Goal: Task Accomplishment & Management: Use online tool/utility

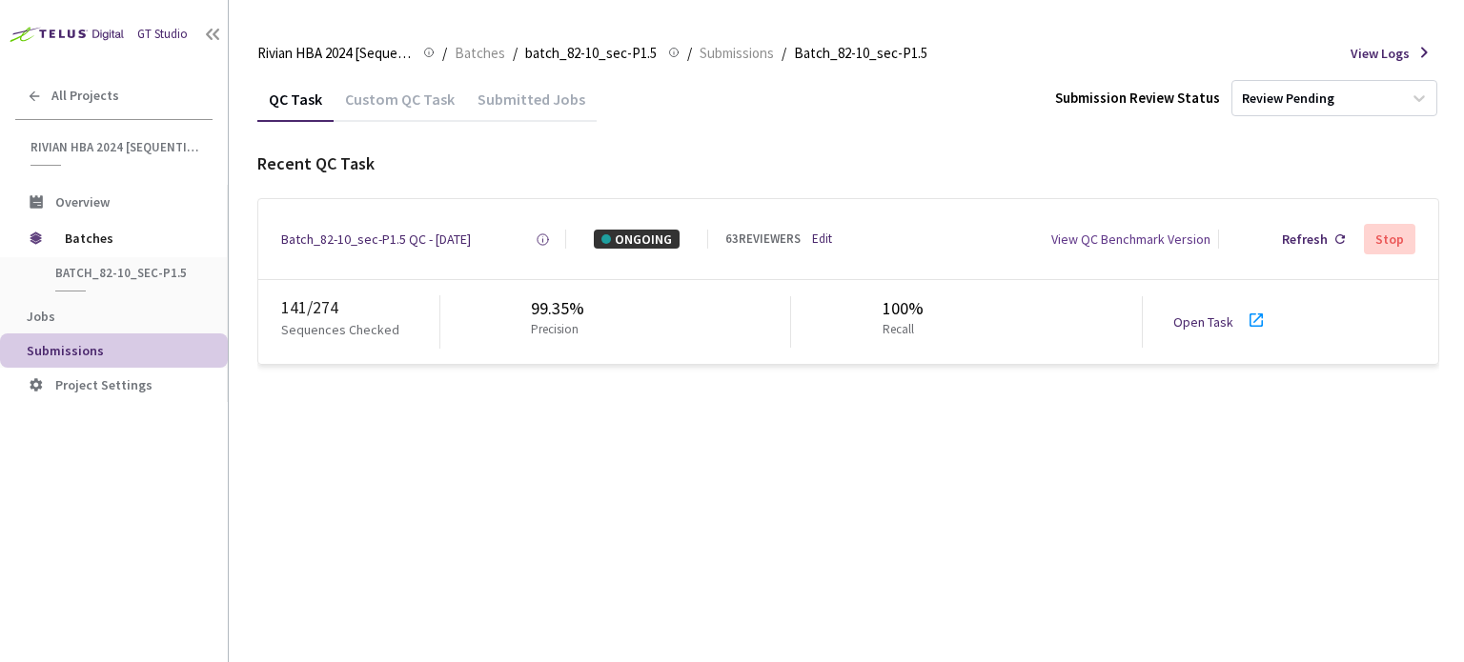
click at [1230, 317] on link "Open Task" at bounding box center [1203, 322] width 60 height 17
click at [442, 239] on div "Batch_82-10_sec-P1.5 QC - [DATE]" at bounding box center [376, 239] width 190 height 19
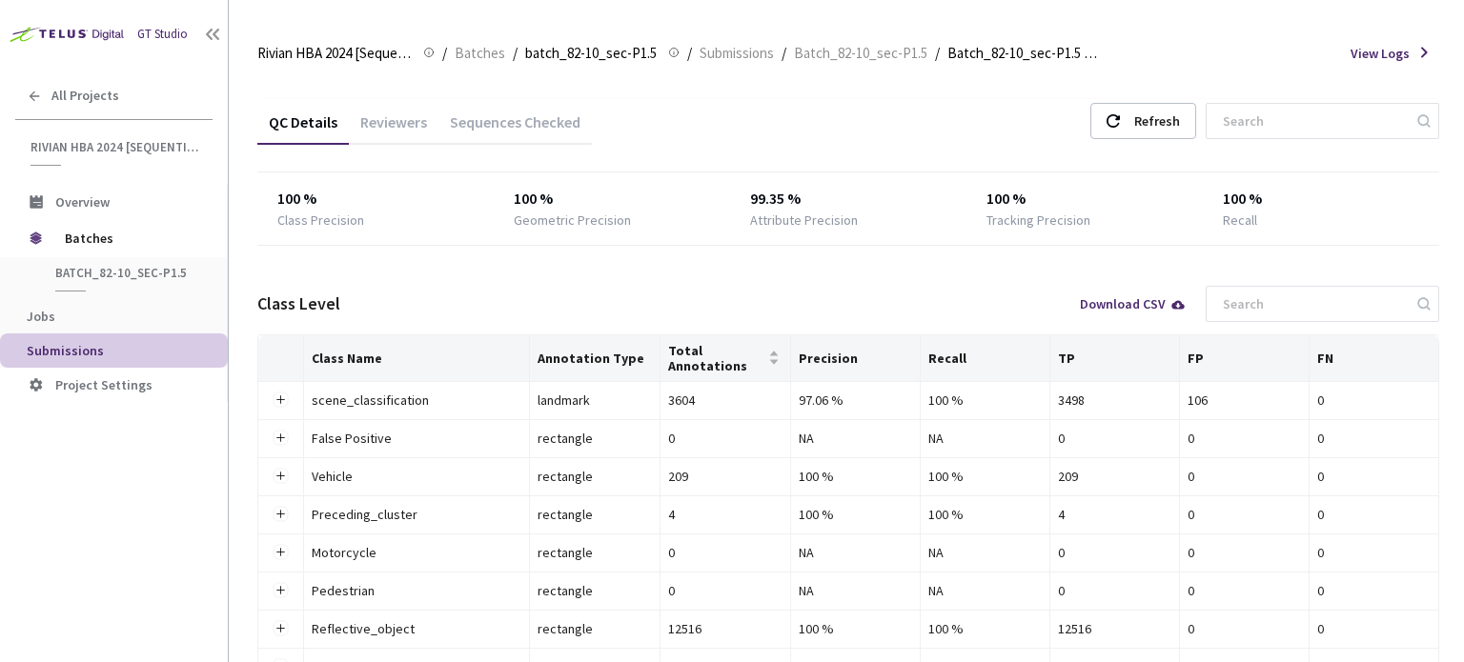
click at [412, 124] on div "Reviewers" at bounding box center [394, 128] width 90 height 32
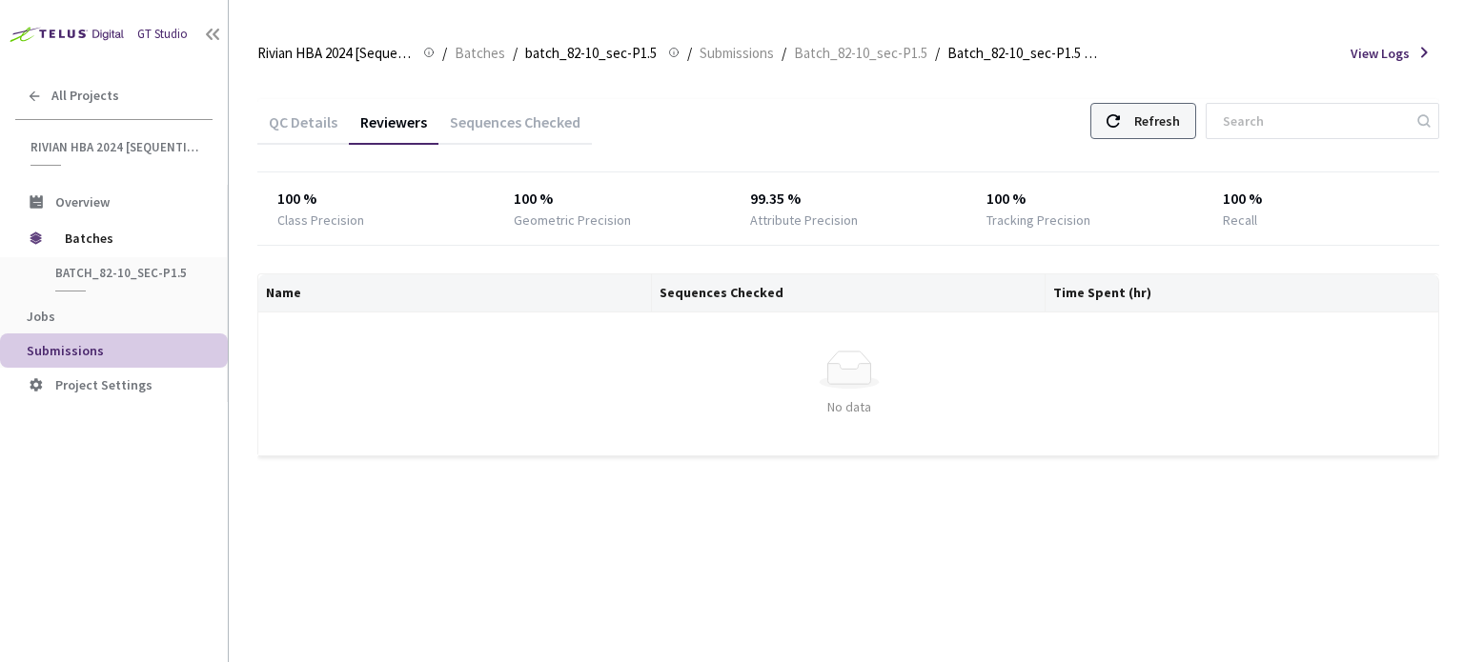
click at [1163, 123] on div "Refresh" at bounding box center [1157, 121] width 46 height 34
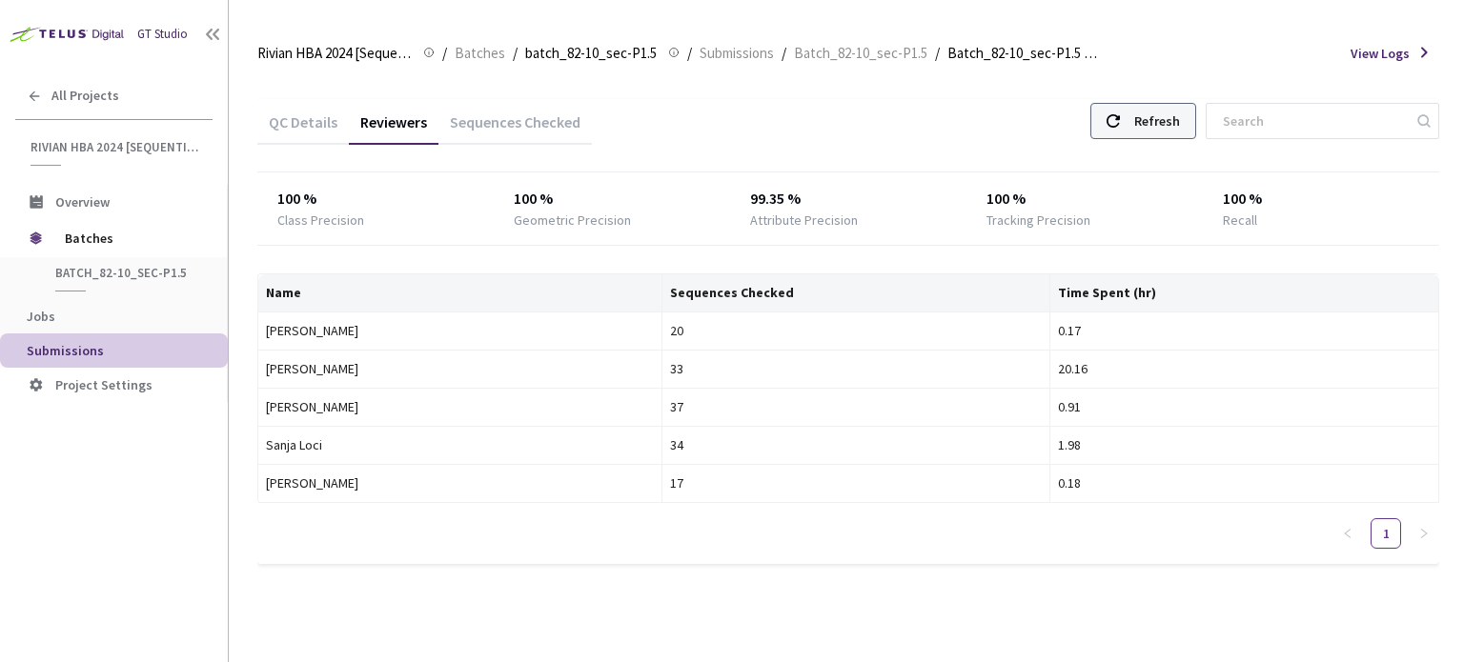
click at [1177, 121] on div "Refresh" at bounding box center [1157, 121] width 46 height 34
click at [1180, 121] on div "Refresh" at bounding box center [1157, 121] width 46 height 34
